Goal: Communication & Community: Answer question/provide support

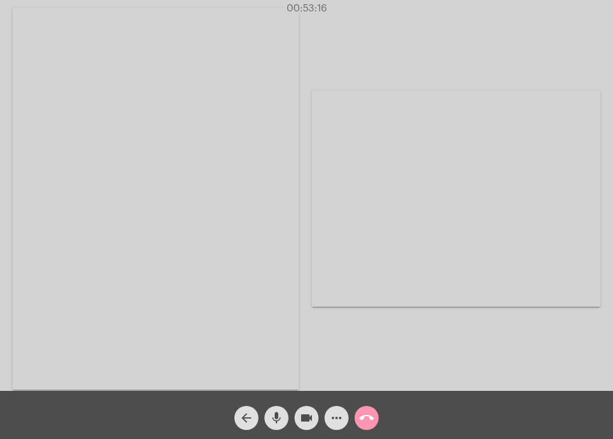
click at [369, 422] on mat-icon "call_end" at bounding box center [367, 418] width 14 height 14
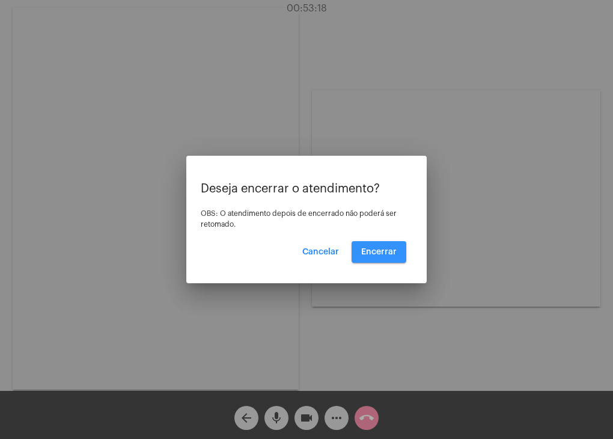
click at [380, 253] on span "Encerrar" at bounding box center [378, 252] width 35 height 8
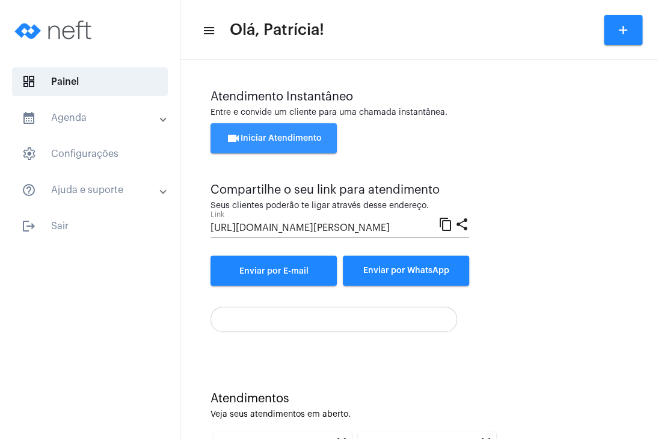
click at [242, 140] on span "videocam Iniciar Atendimento" at bounding box center [274, 138] width 96 height 8
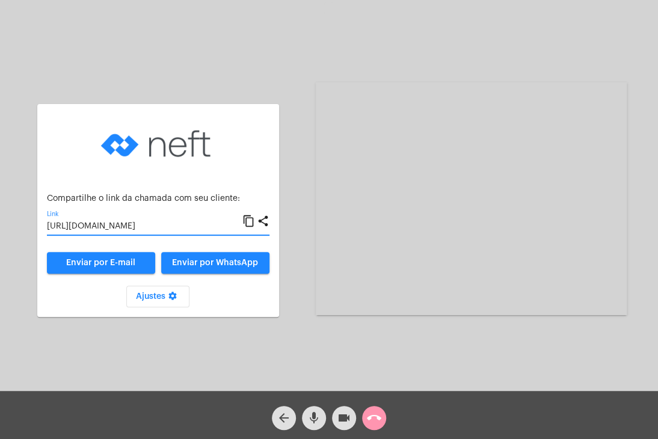
click at [173, 222] on input "[URL][DOMAIN_NAME]" at bounding box center [144, 227] width 195 height 10
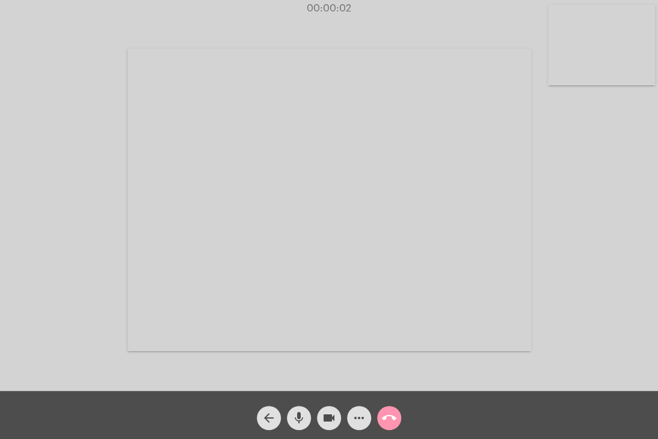
click at [579, 68] on video at bounding box center [601, 45] width 107 height 81
click at [459, 174] on video at bounding box center [407, 199] width 404 height 303
